Goal: Task Accomplishment & Management: Complete application form

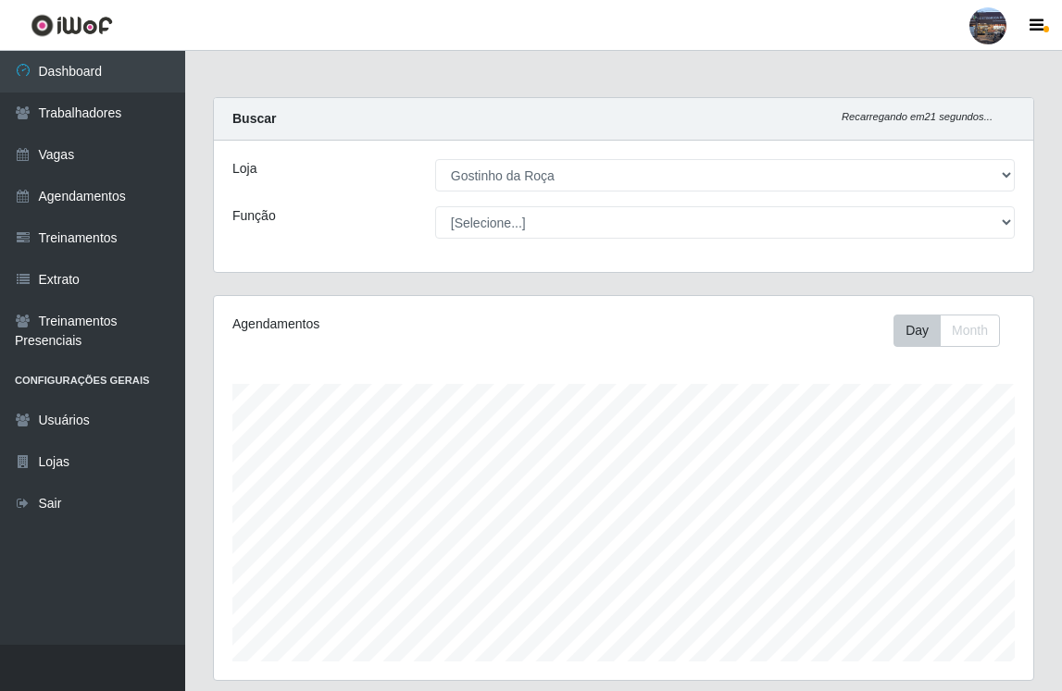
select select "303"
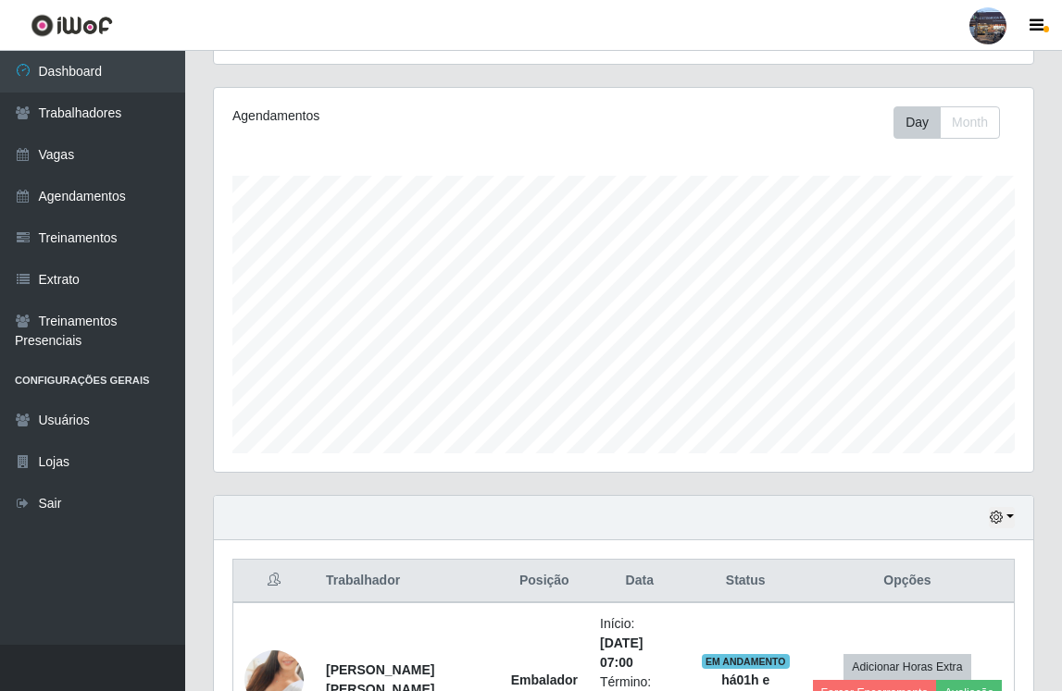
scroll to position [384, 819]
click at [105, 152] on link "Vagas" at bounding box center [92, 155] width 185 height 42
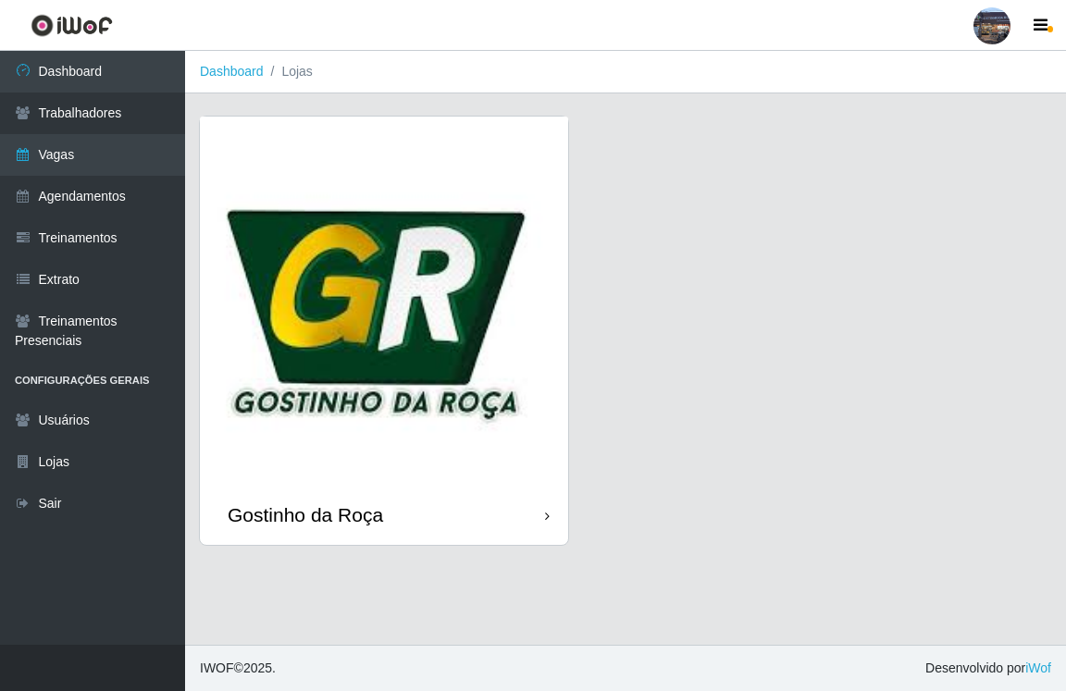
click at [456, 242] on img at bounding box center [384, 301] width 368 height 368
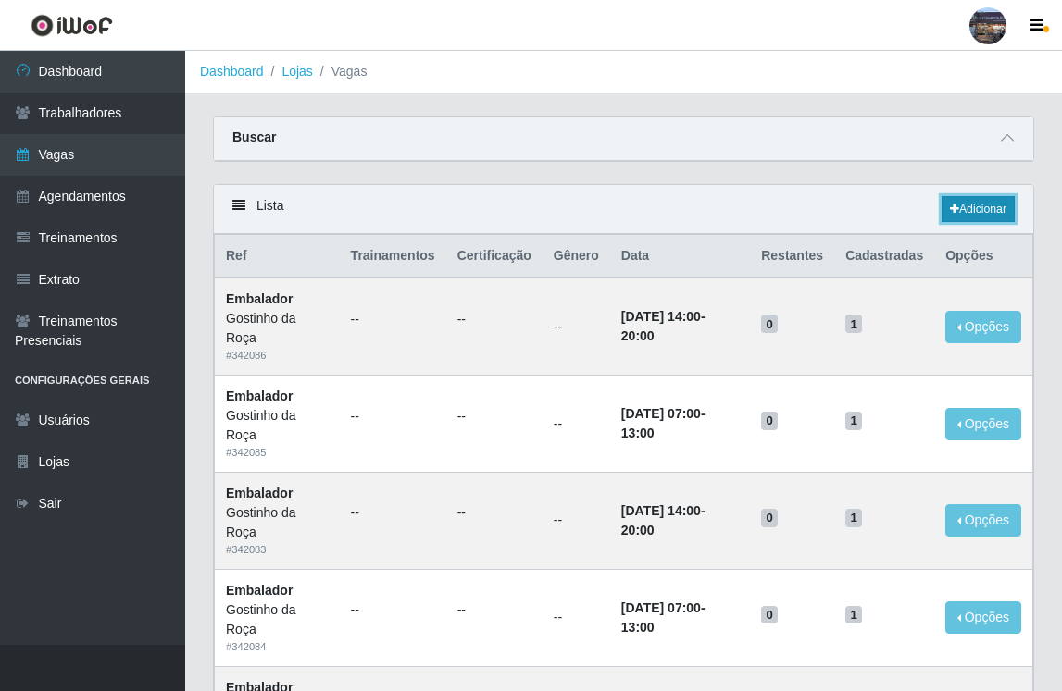
click at [980, 222] on link "Adicionar" at bounding box center [977, 209] width 73 height 26
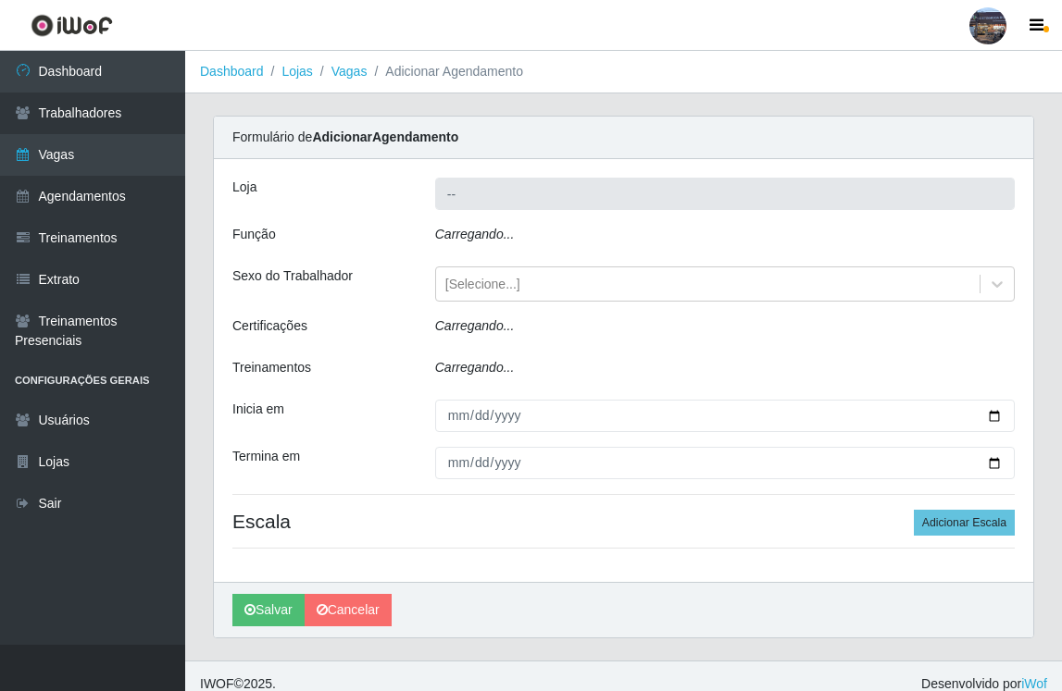
type input "Gostinho da Roça"
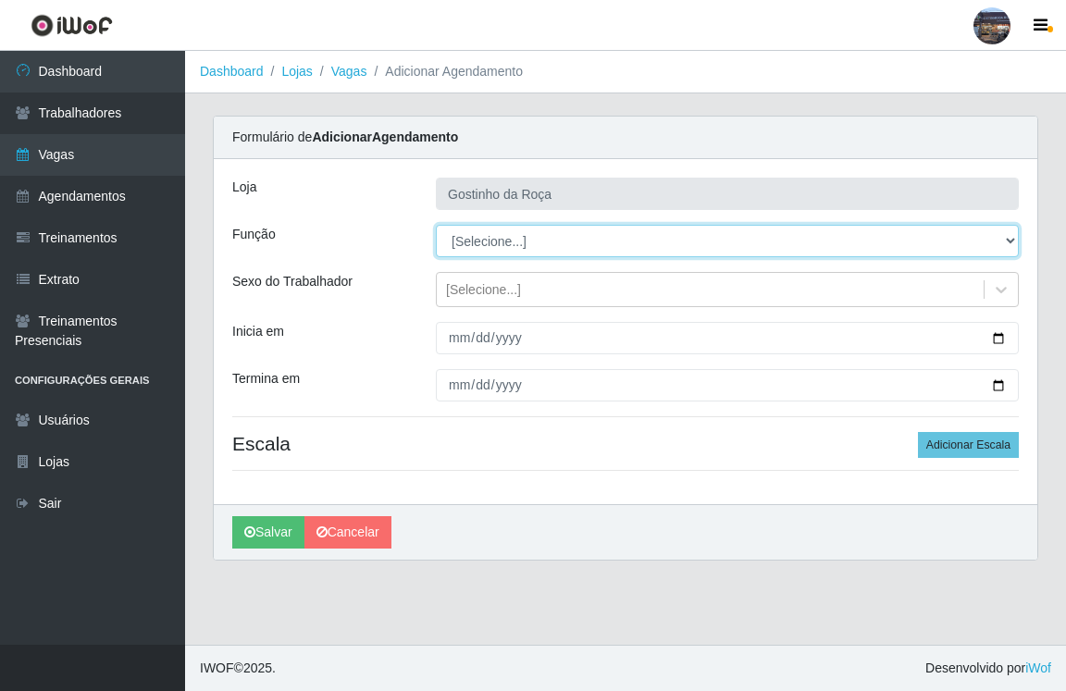
click at [540, 246] on select "[Selecione...] ASG ASG + ASG ++ Embalador Embalador + Embalador ++ Operador de …" at bounding box center [727, 241] width 583 height 32
select select "1"
click at [436, 225] on select "[Selecione...] ASG ASG + ASG ++ Embalador Embalador + Embalador ++ Operador de …" at bounding box center [727, 241] width 583 height 32
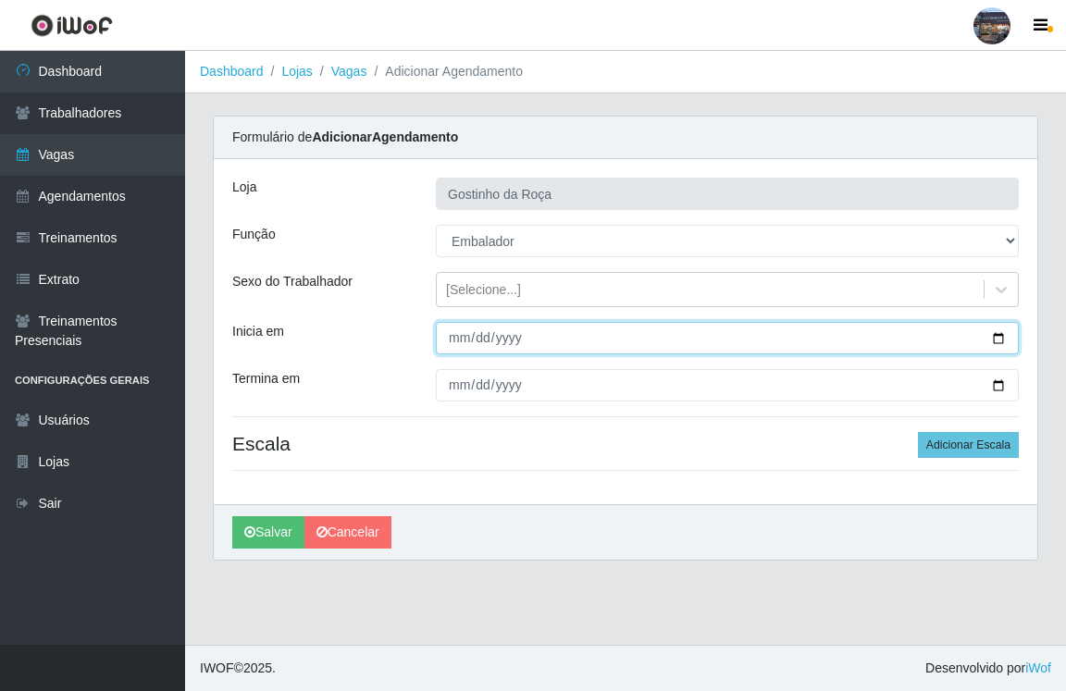
click at [499, 342] on input "Inicia em" at bounding box center [727, 338] width 583 height 32
click at [996, 342] on input "Inicia em" at bounding box center [727, 338] width 583 height 32
type input "[DATE]"
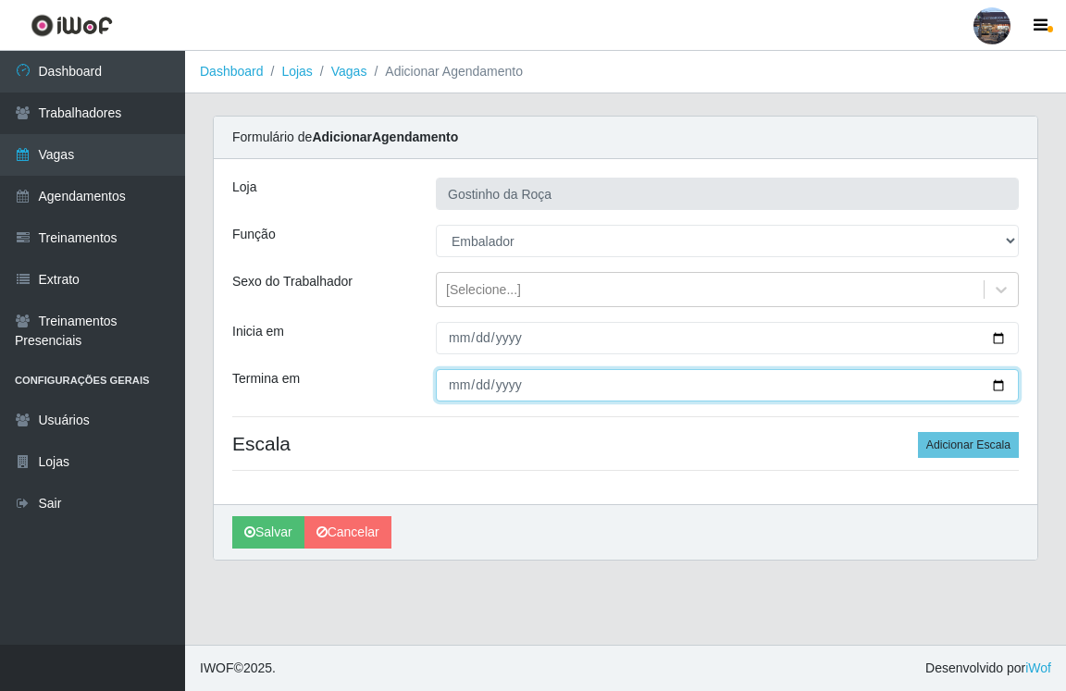
click at [1003, 389] on input "Termina em" at bounding box center [727, 385] width 583 height 32
type input "[DATE]"
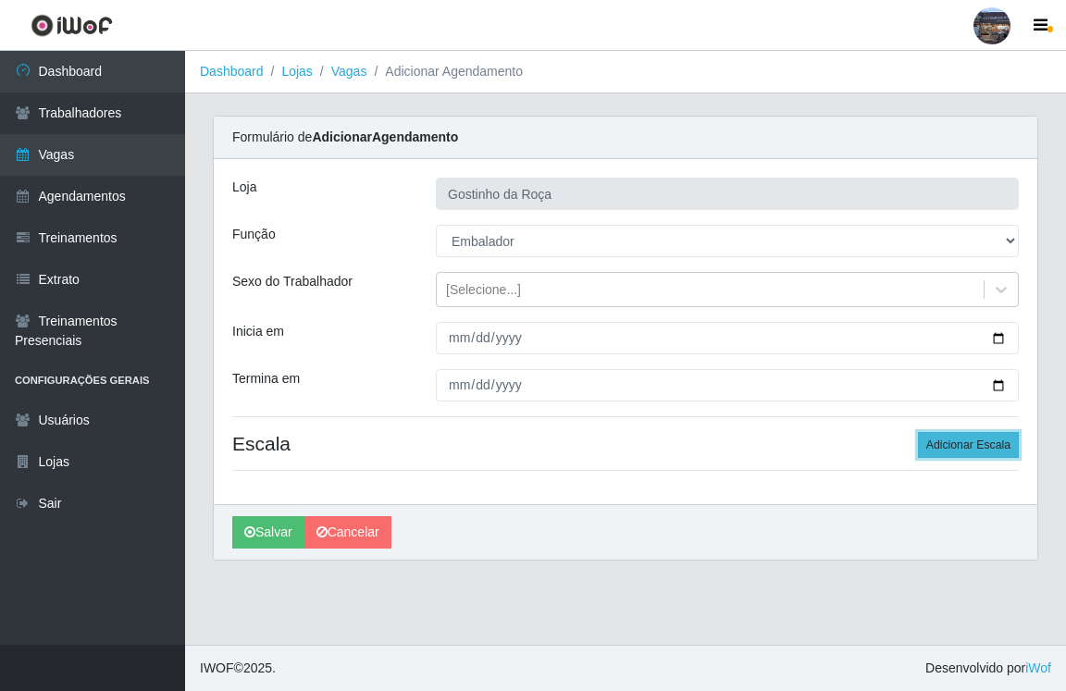
click at [939, 435] on button "Adicionar Escala" at bounding box center [968, 445] width 101 height 26
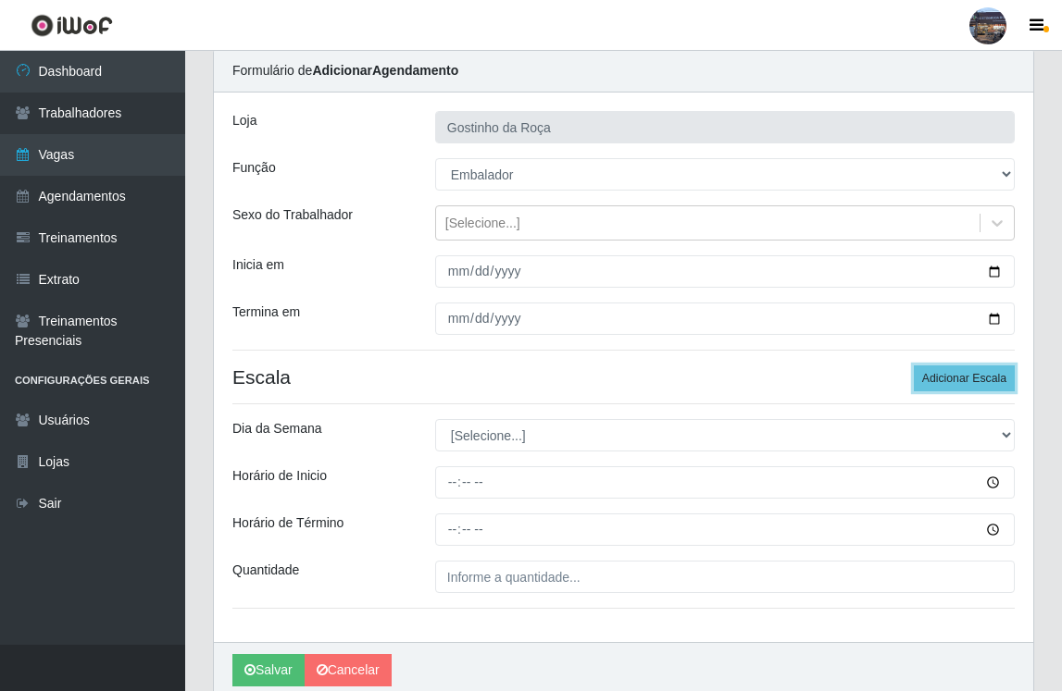
scroll to position [143, 0]
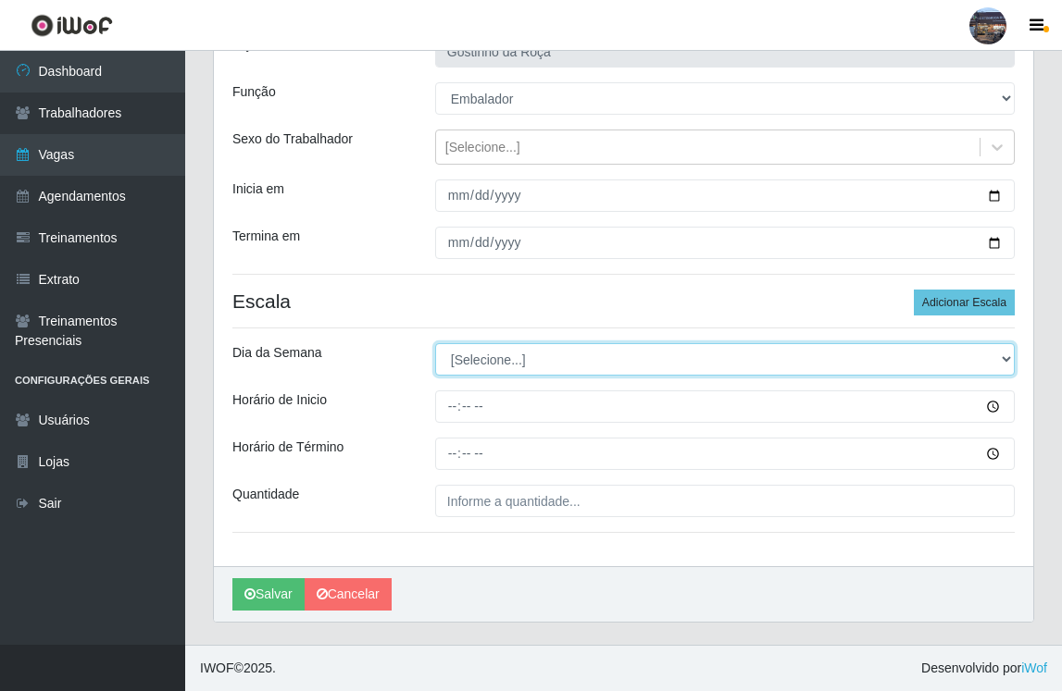
click at [466, 365] on select "[Selecione...] Segunda Terça Quarta Quinta Sexta Sábado Domingo" at bounding box center [724, 359] width 579 height 32
select select "6"
click at [435, 343] on select "[Selecione...] Segunda Terça Quarta Quinta Sexta Sábado Domingo" at bounding box center [724, 359] width 579 height 32
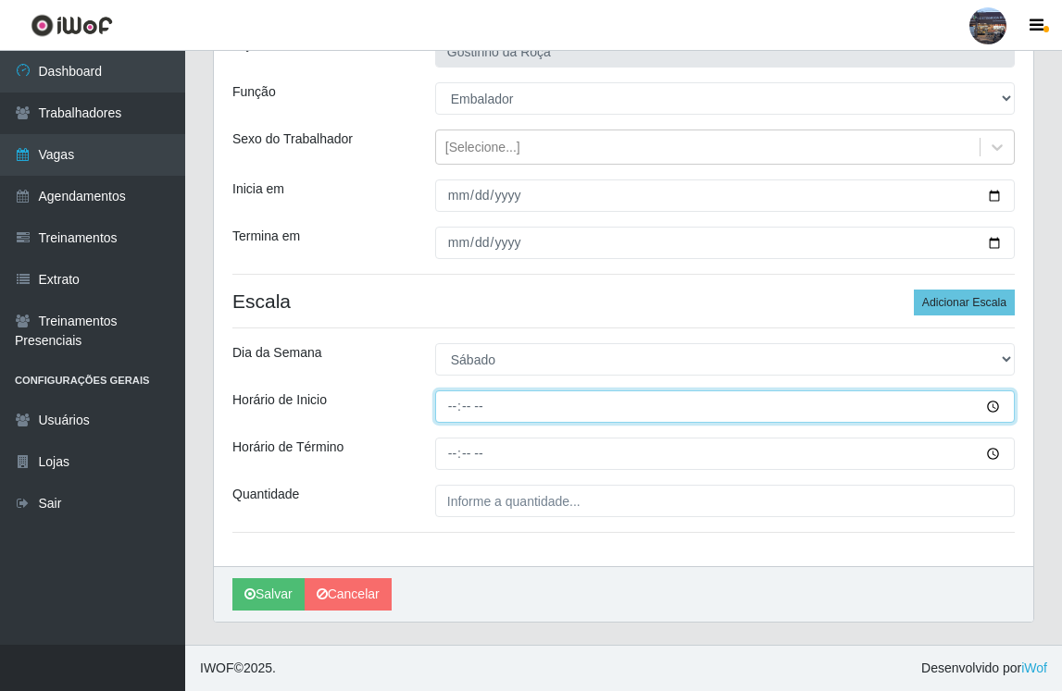
click at [482, 401] on input "Horário de Inicio" at bounding box center [724, 407] width 579 height 32
type input "14:00"
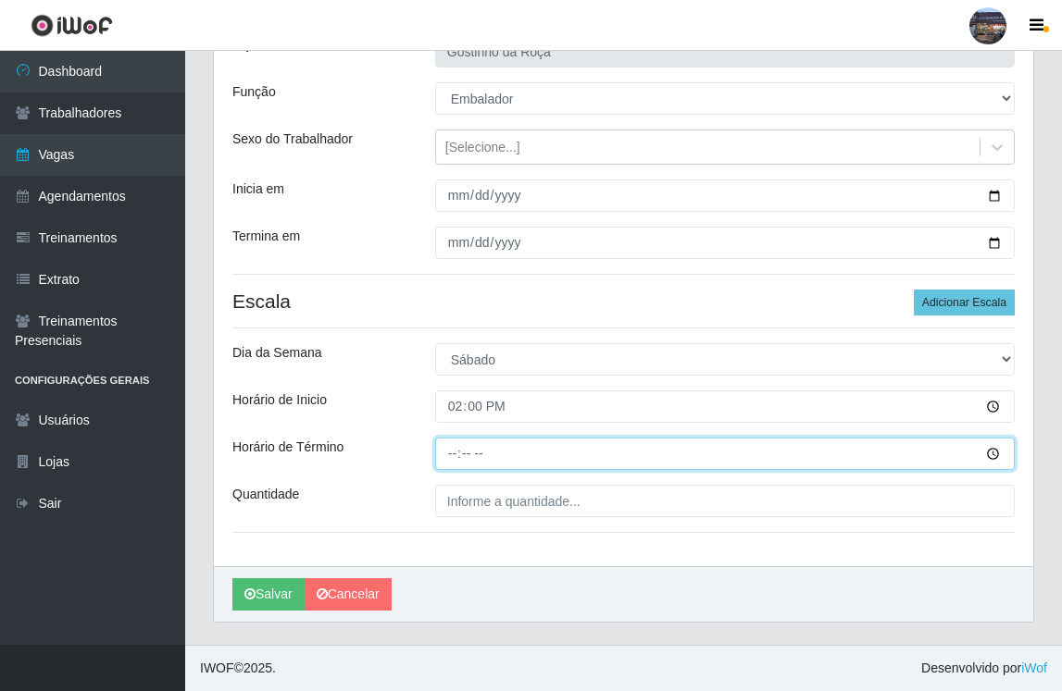
click at [453, 456] on input "Horário de Término" at bounding box center [724, 454] width 579 height 32
type input "20:00"
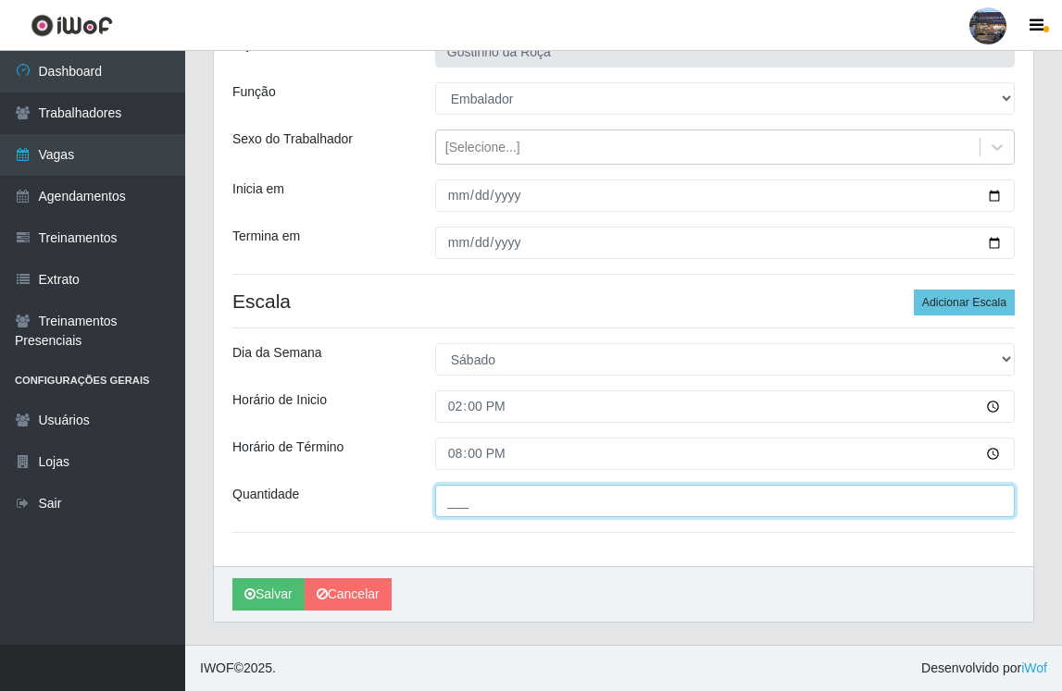
click at [478, 498] on input "___" at bounding box center [724, 501] width 579 height 32
type input "1__"
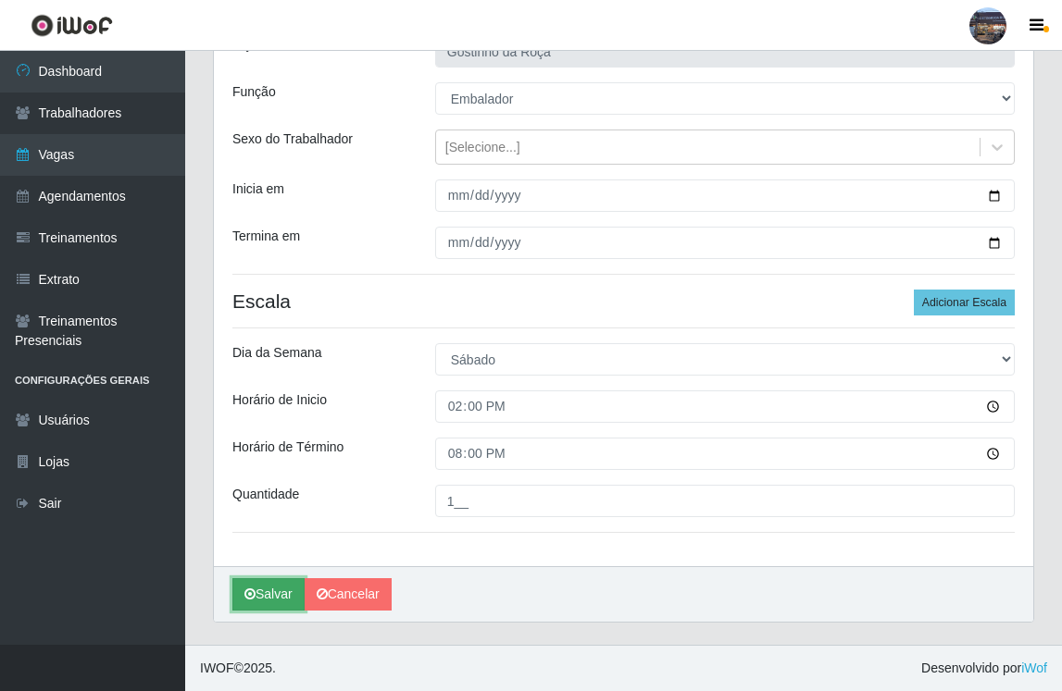
click at [270, 596] on button "Salvar" at bounding box center [268, 594] width 72 height 32
